Goal: Navigation & Orientation: Understand site structure

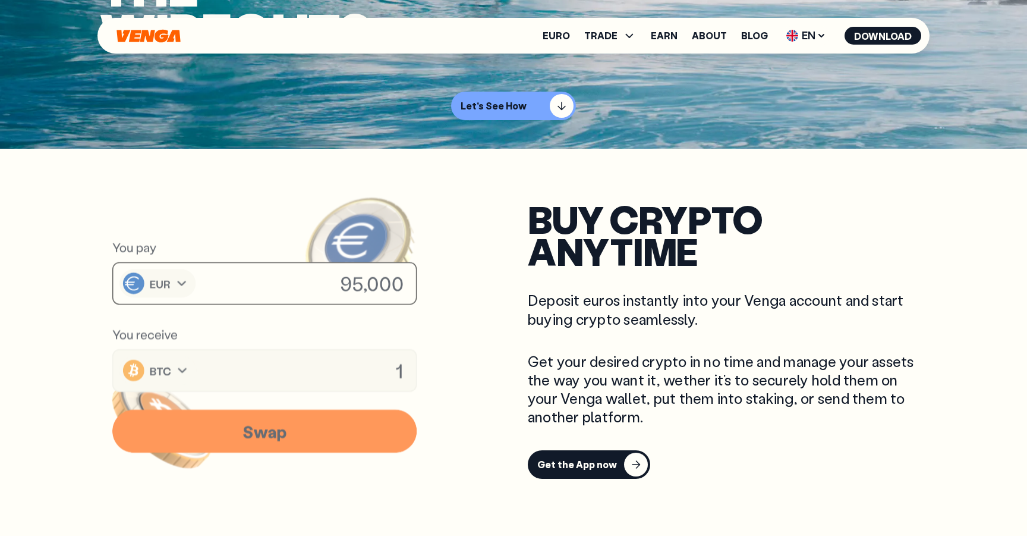
scroll to position [388, 0]
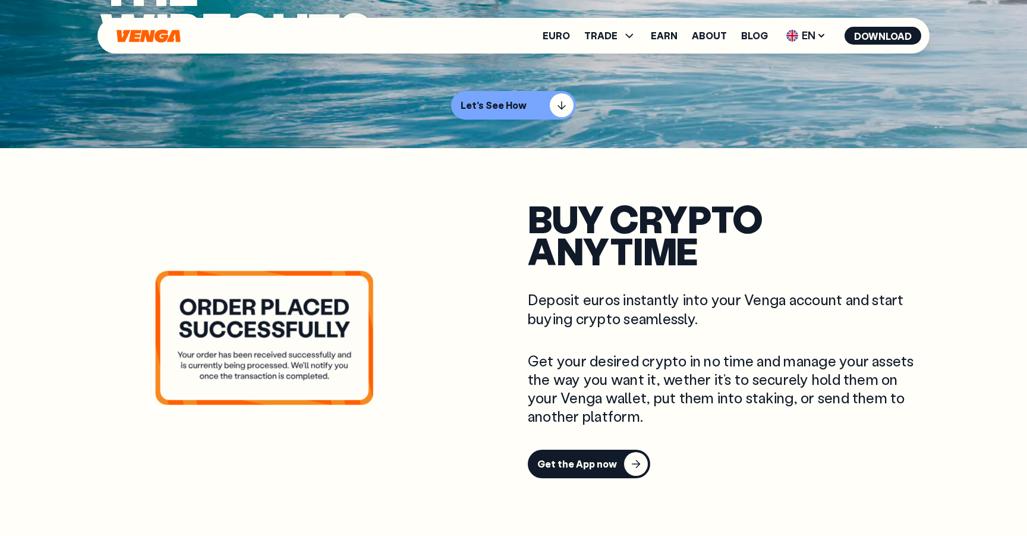
click at [128, 44] on div "Euro TRADE Buy Sell Swap Exchange Earn About Blog EN English - EN Español - ES …" at bounding box center [514, 36] width 832 height 36
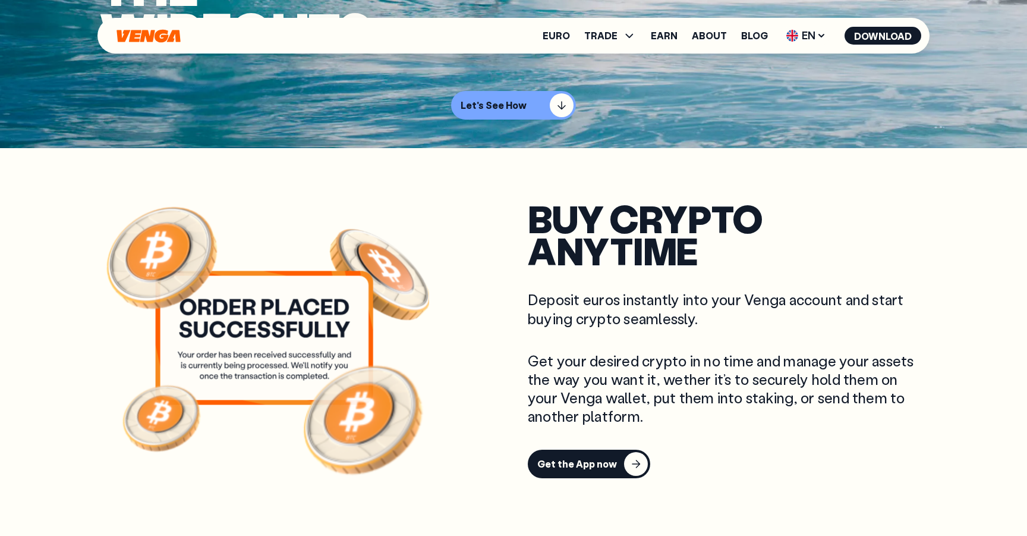
click at [128, 43] on div "Euro TRADE Buy Sell Swap Exchange Earn About Blog EN English - EN Español - ES …" at bounding box center [514, 36] width 832 height 36
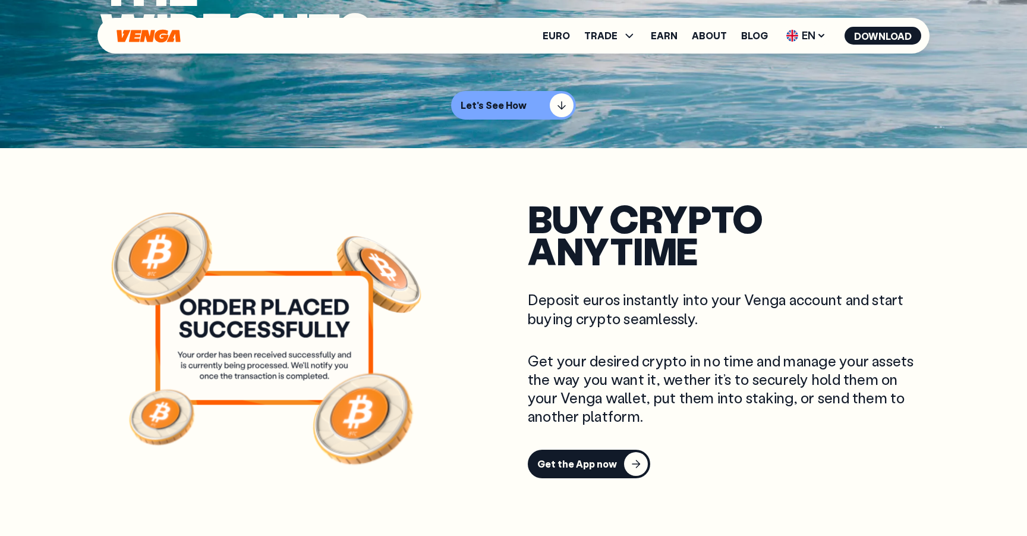
click at [132, 37] on icon "Home" at bounding box center [149, 35] width 64 height 13
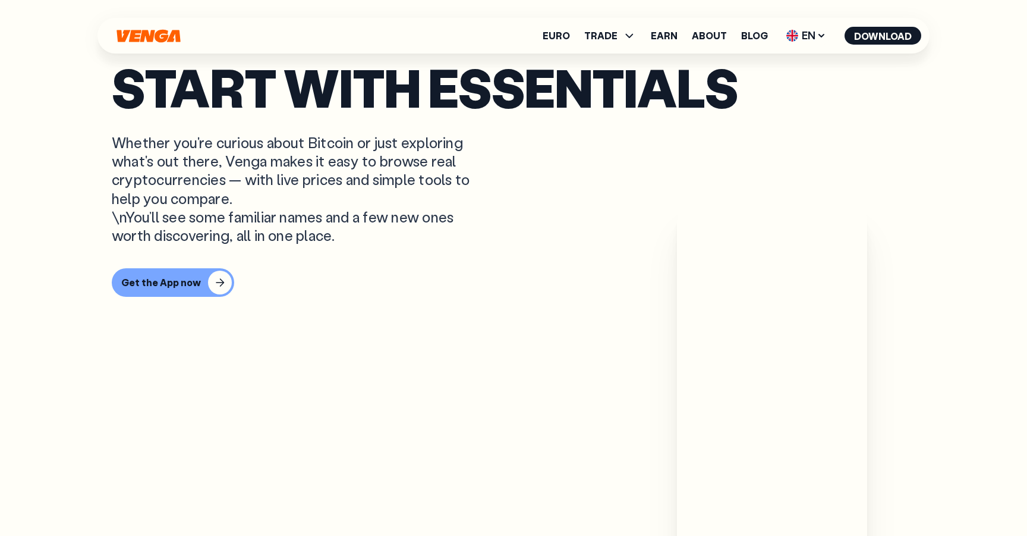
scroll to position [710, 0]
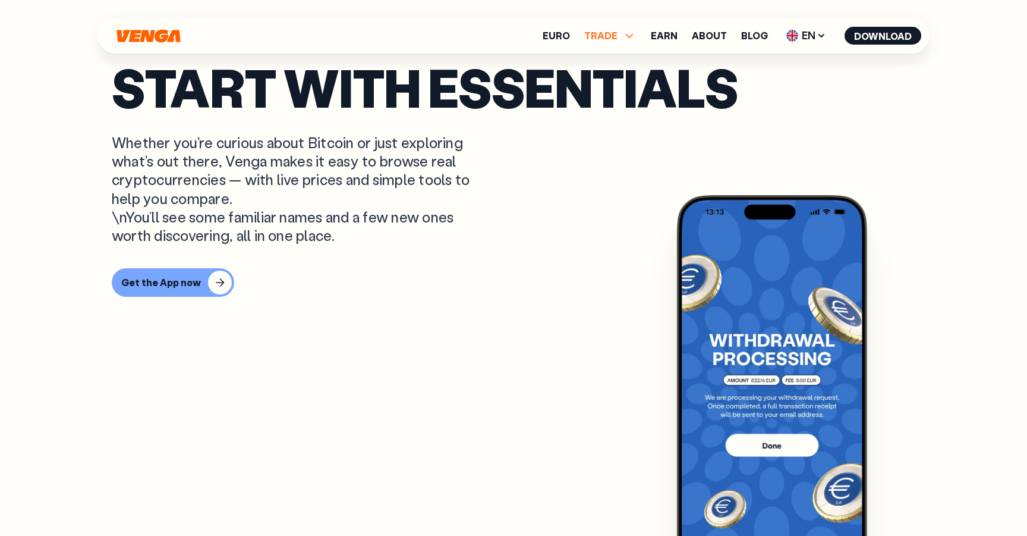
click at [602, 36] on span "TRADE" at bounding box center [600, 36] width 33 height 10
click at [610, 63] on link "Buy" at bounding box center [610, 61] width 17 height 12
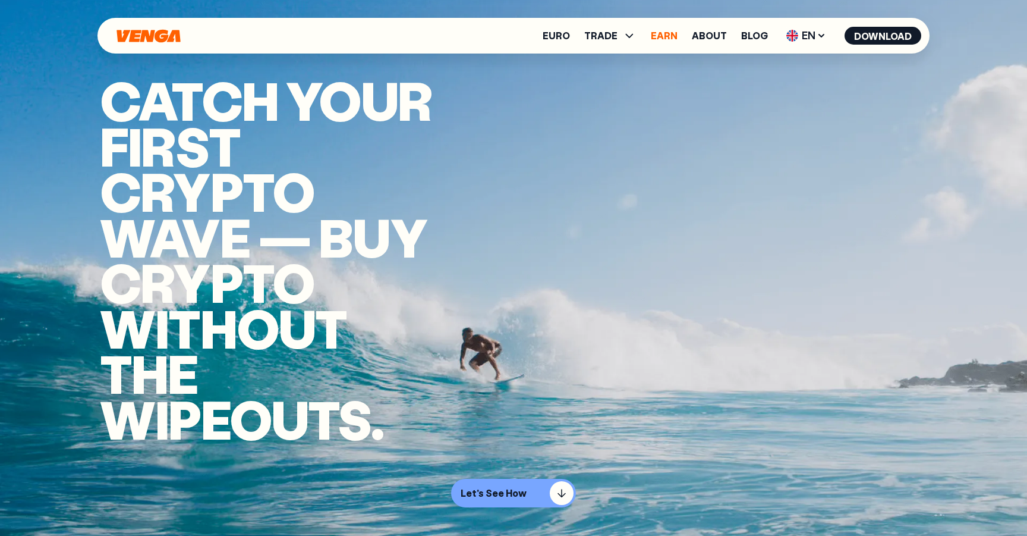
click at [672, 34] on link "Earn" at bounding box center [664, 36] width 27 height 10
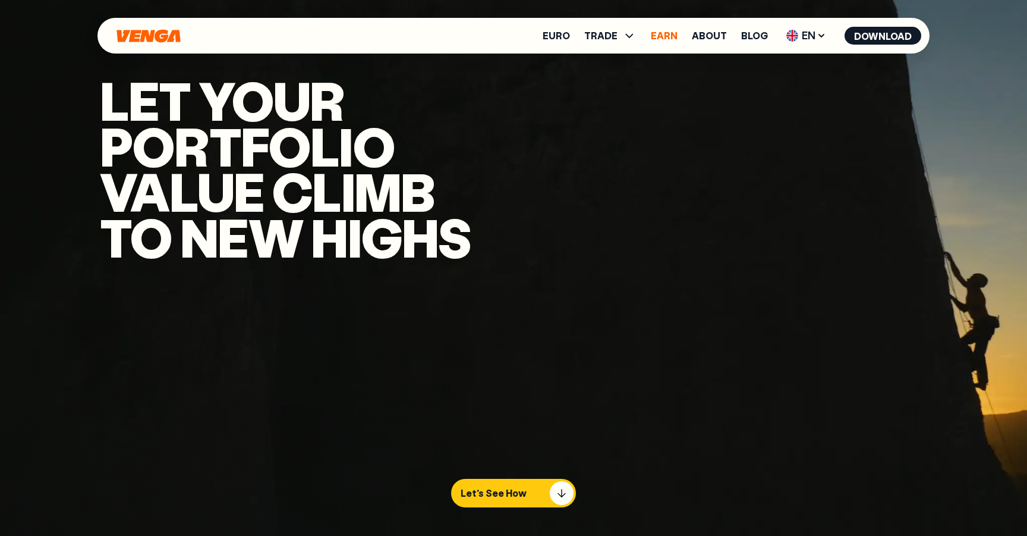
click at [674, 31] on link "Earn" at bounding box center [664, 36] width 27 height 10
click at [705, 35] on link "About" at bounding box center [709, 36] width 35 height 10
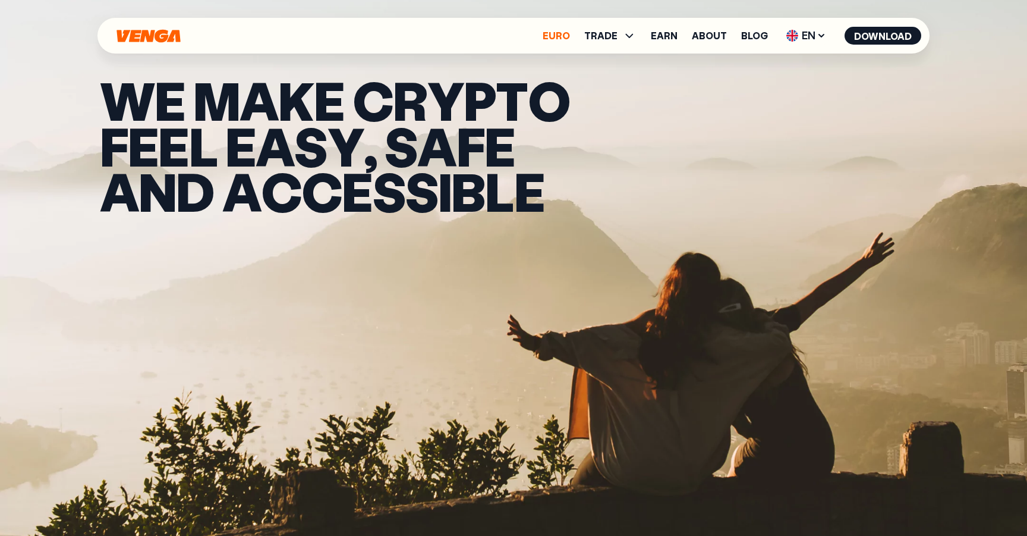
click at [561, 39] on link "Euro" at bounding box center [556, 36] width 27 height 10
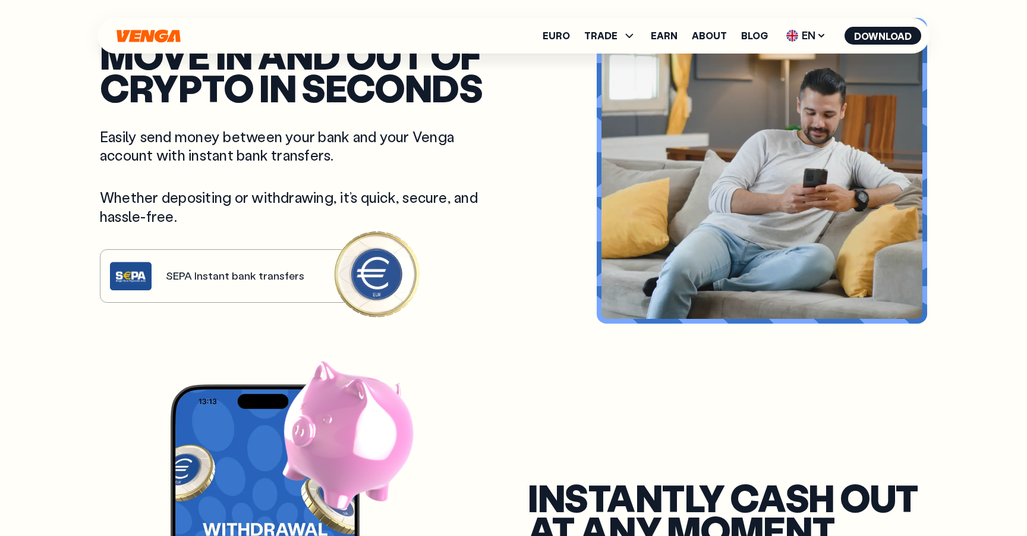
scroll to position [566, 0]
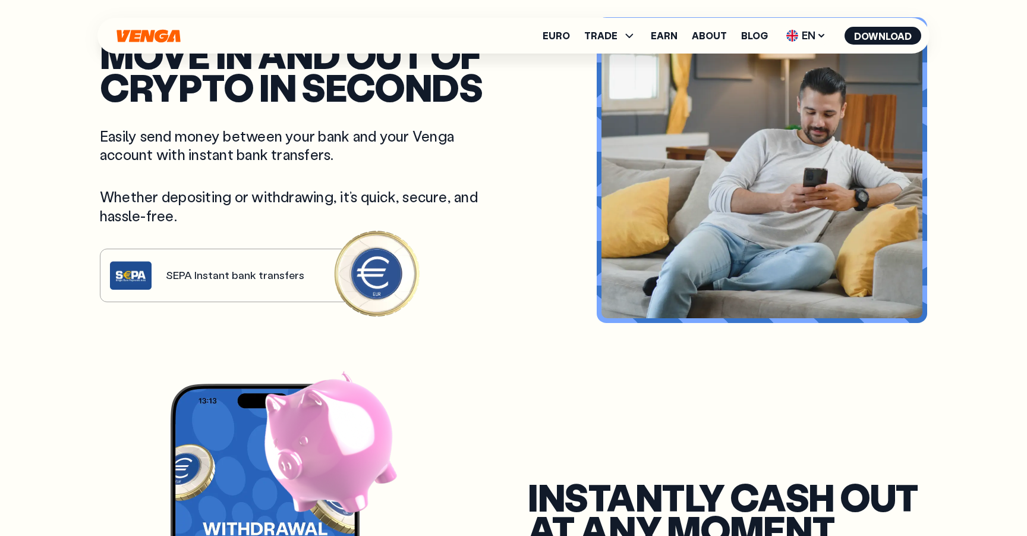
click at [128, 37] on icon "Home" at bounding box center [148, 36] width 67 height 14
